Goal: Communication & Community: Answer question/provide support

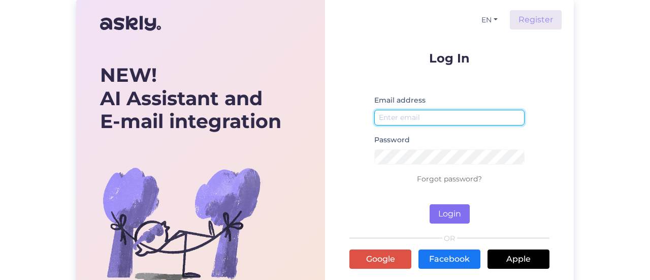
type input "[EMAIL_ADDRESS][DOMAIN_NAME]"
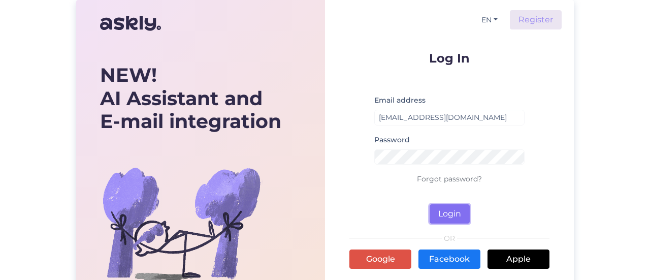
click at [451, 219] on button "Login" at bounding box center [450, 213] width 40 height 19
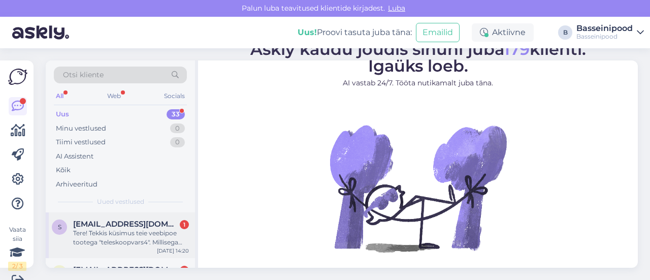
click at [105, 231] on div "Tere! Tekkis küsimus teie veebipoe tootega "teleskoopvars4". Millisega kahvaga …" at bounding box center [131, 238] width 116 height 18
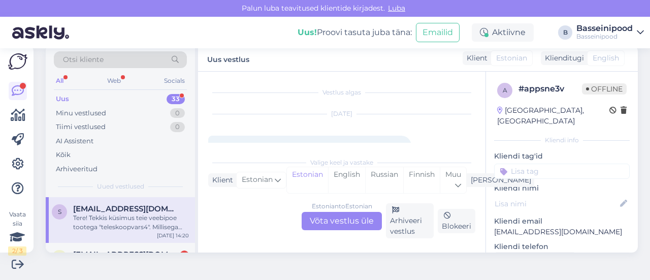
scroll to position [21, 0]
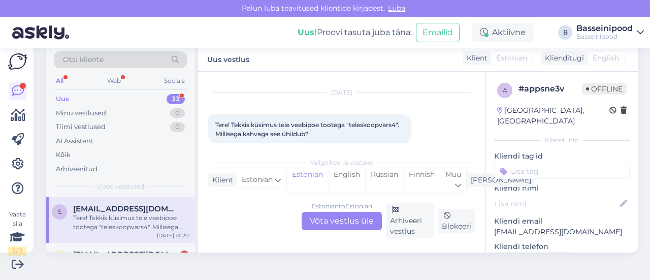
click at [336, 225] on div "Estonian to Estonian Võta vestlus üle" at bounding box center [342, 221] width 80 height 18
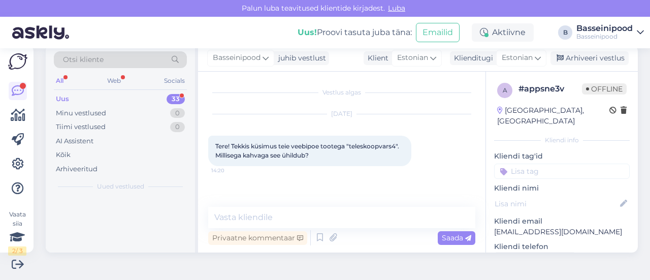
scroll to position [0, 0]
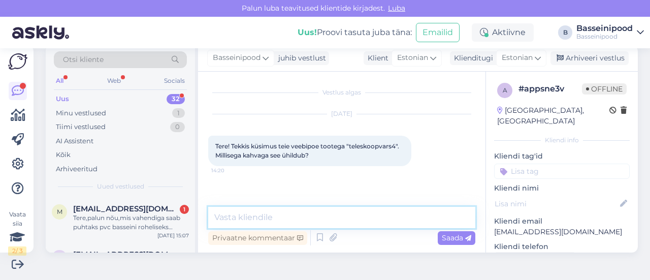
click at [260, 218] on textarea at bounding box center [341, 217] width 267 height 21
type textarea "Tere. Kõigiga v a Bestway harjad,kahvad"
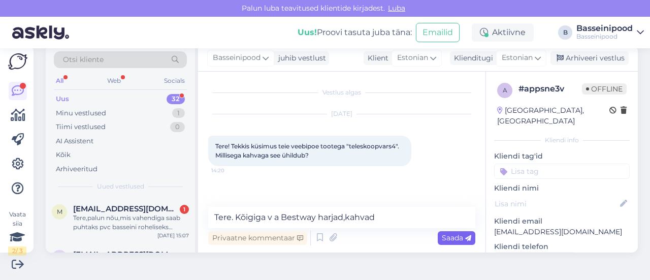
click at [442, 239] on span "Saada" at bounding box center [456, 237] width 29 height 9
